Goal: Find contact information: Find contact information

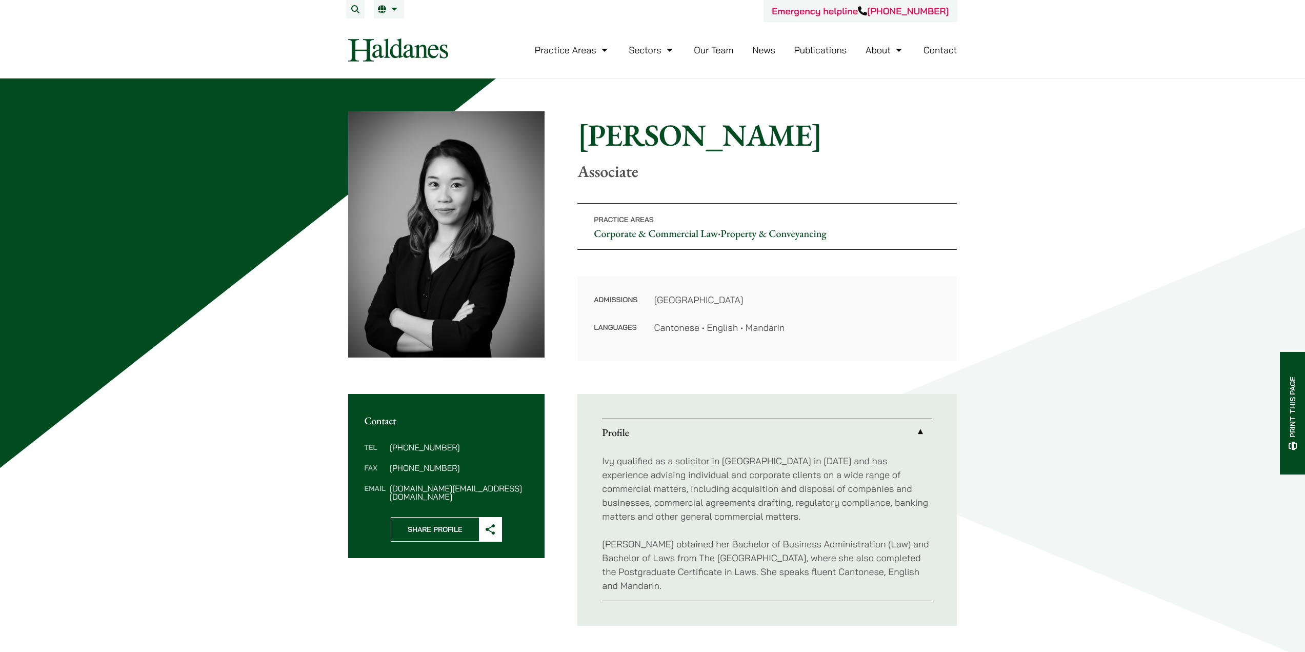
click at [1051, 349] on div "Home » Lawyers » [PERSON_NAME] [PERSON_NAME] Associate Practice Areas Corporate…" at bounding box center [652, 368] width 1305 height 580
click at [385, 449] on dt "Tel" at bounding box center [375, 453] width 21 height 21
click at [720, 49] on link "Our Team" at bounding box center [713, 50] width 39 height 12
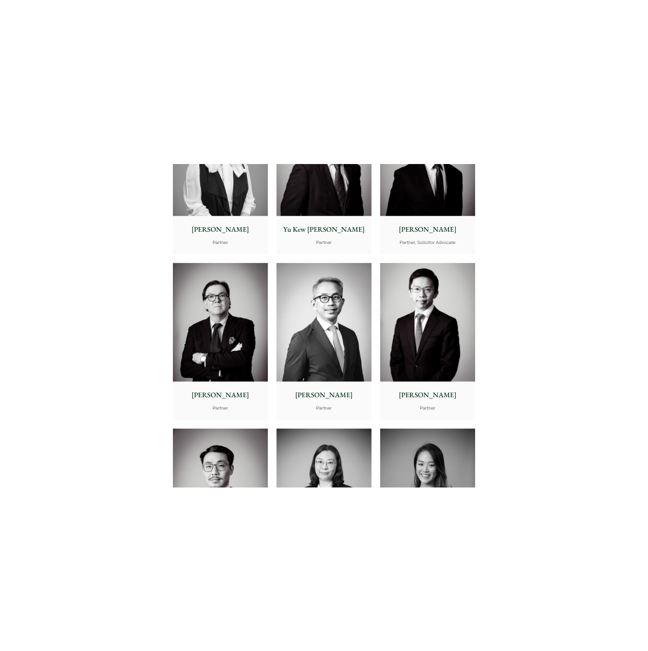
scroll to position [1077, 0]
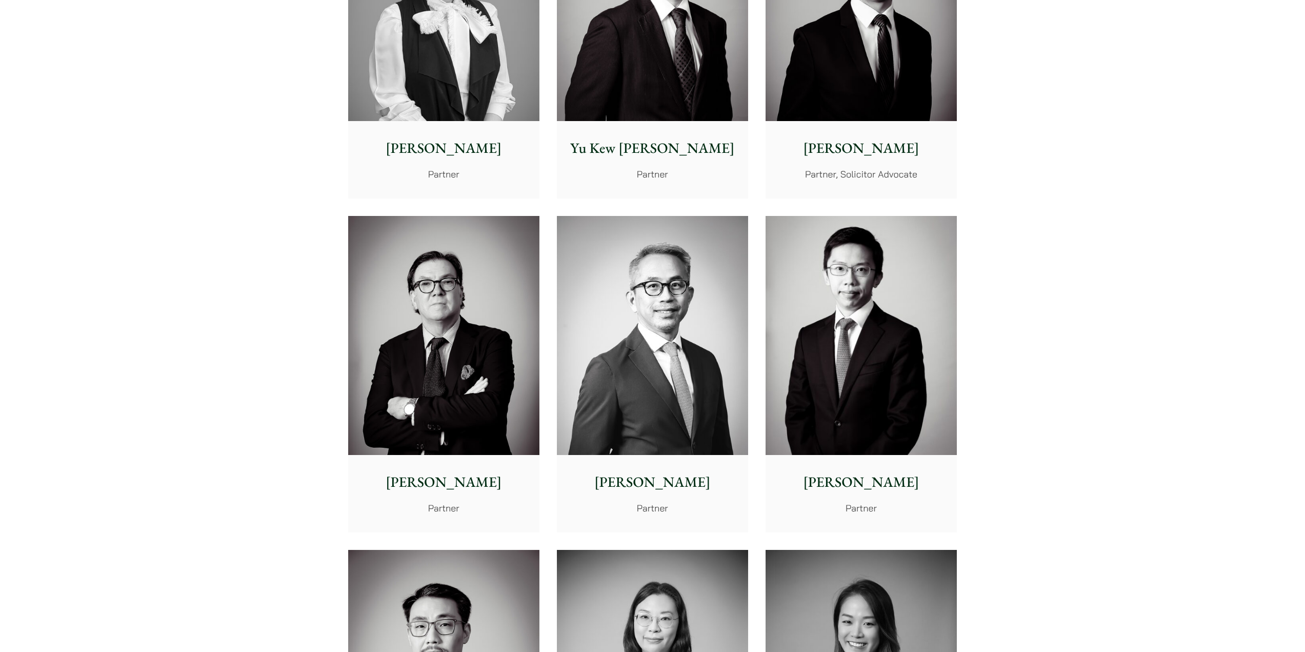
click at [934, 271] on img at bounding box center [860, 335] width 191 height 239
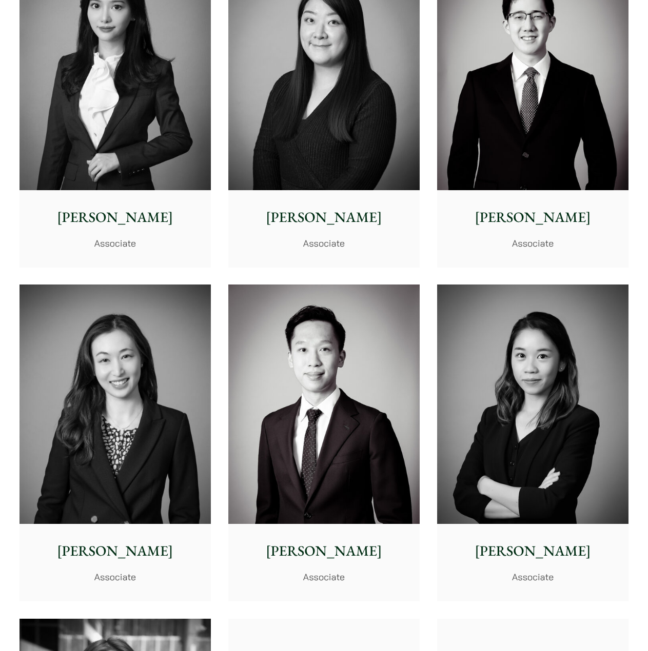
scroll to position [3179, 0]
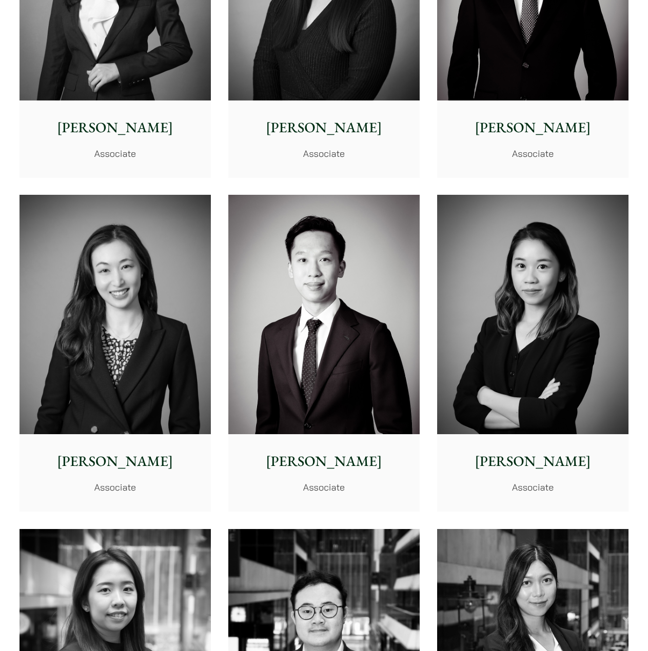
click at [509, 309] on img at bounding box center [532, 314] width 191 height 239
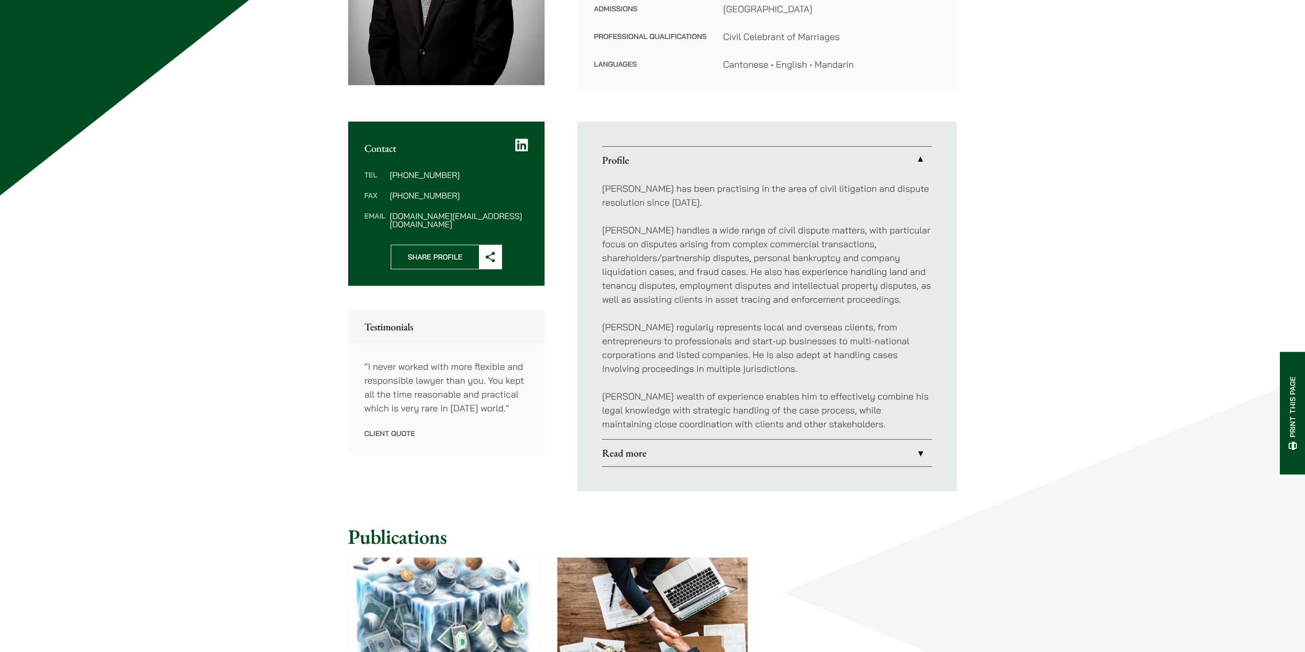
scroll to position [273, 0]
click at [718, 446] on link "Read more" at bounding box center [767, 452] width 330 height 27
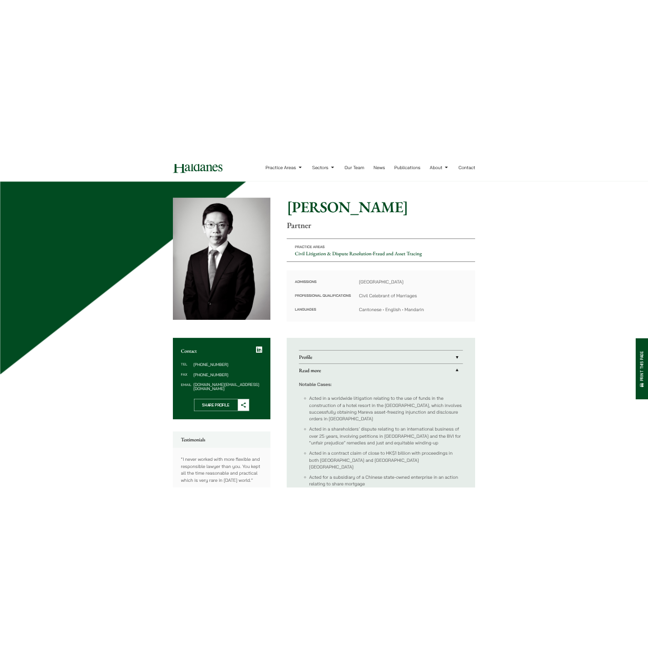
scroll to position [16, 0]
